Goal: Task Accomplishment & Management: Use online tool/utility

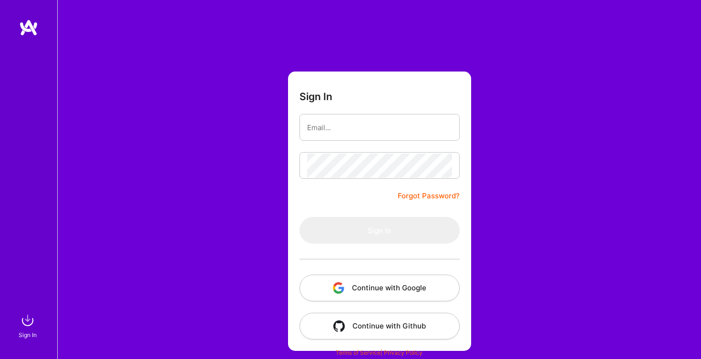
click at [338, 286] on img "button" at bounding box center [338, 287] width 11 height 11
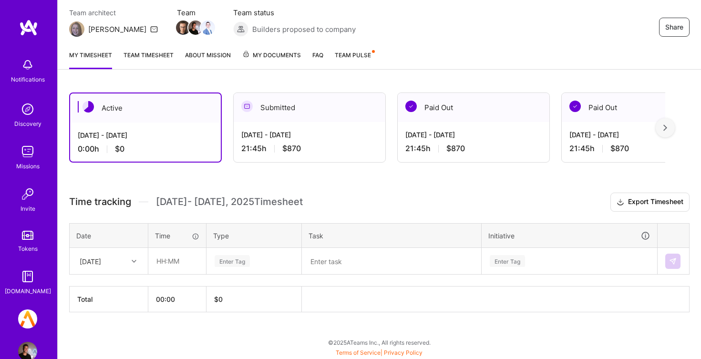
scroll to position [83, 0]
click at [101, 259] on div "[DATE]" at bounding box center [90, 261] width 21 height 10
click at [116, 340] on div "[DATE]" at bounding box center [108, 340] width 77 height 18
click at [168, 264] on input "text" at bounding box center [177, 261] width 57 height 25
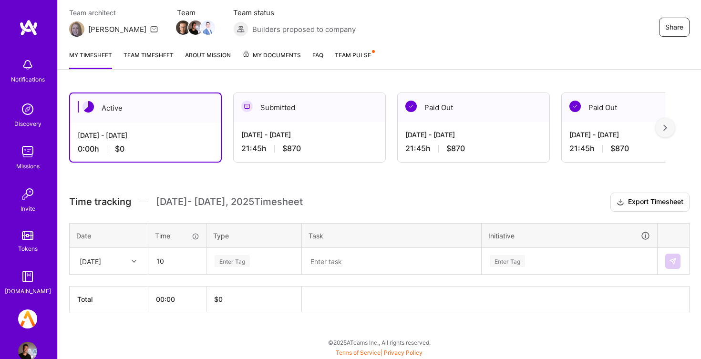
type input "10:00"
click at [262, 257] on div "Enter Tag" at bounding box center [254, 261] width 81 height 12
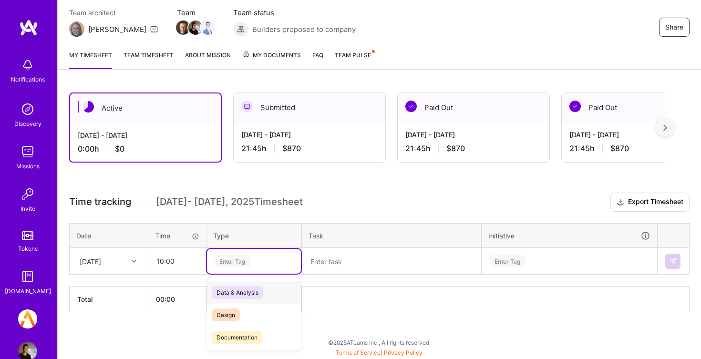
click at [274, 293] on div "Data & Analysis" at bounding box center [254, 292] width 94 height 22
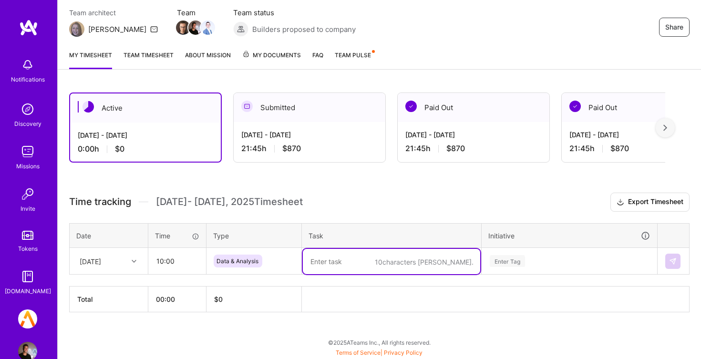
click at [346, 270] on textarea at bounding box center [391, 261] width 177 height 25
type textarea "Retool scrubbing"
click at [547, 264] on div "Enter Tag" at bounding box center [569, 261] width 175 height 25
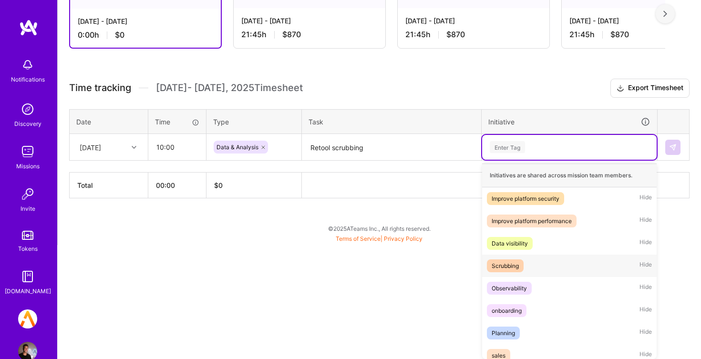
click at [546, 265] on div "Scrubbing Hide" at bounding box center [569, 266] width 175 height 22
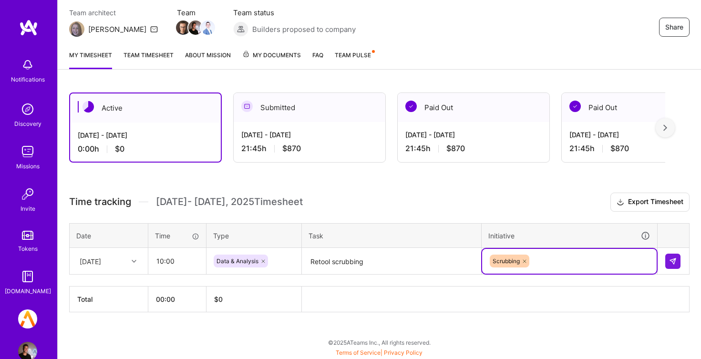
scroll to position [83, 0]
click at [676, 262] on img at bounding box center [673, 262] width 8 height 8
